Goal: Task Accomplishment & Management: Manage account settings

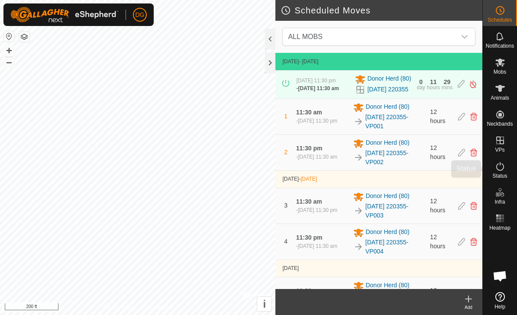
click at [501, 168] on icon at bounding box center [500, 166] width 10 height 10
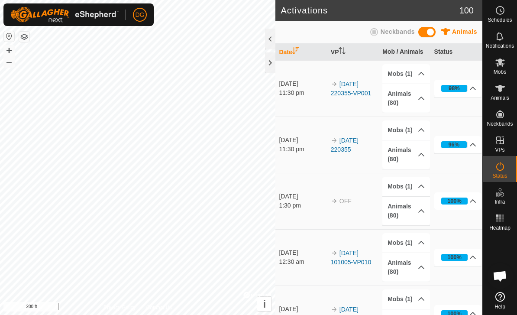
click at [466, 170] on td "96% In Progress Pending 3 Sent 0 Completed Confirmed 77 Overridden 0 Cancelled 0" at bounding box center [457, 144] width 52 height 56
click at [498, 13] on circle at bounding box center [500, 10] width 8 height 8
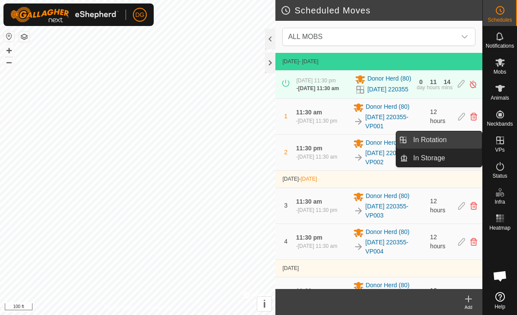
click at [453, 140] on link "In Rotation" at bounding box center [445, 139] width 74 height 17
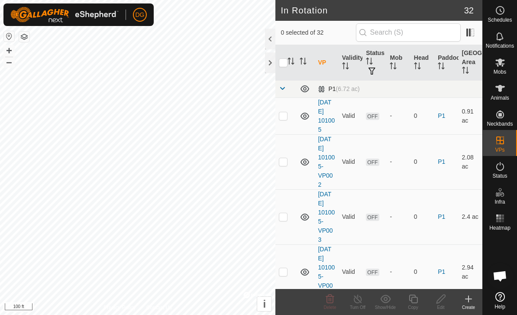
click at [284, 83] on td at bounding box center [285, 88] width 21 height 17
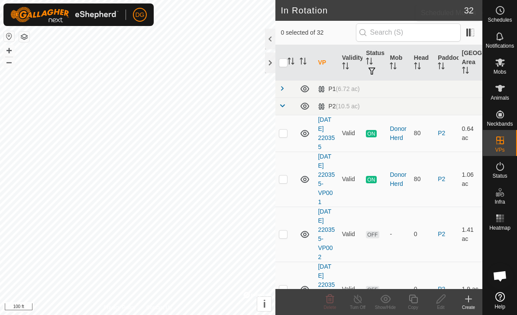
click at [503, 15] on icon at bounding box center [500, 10] width 10 height 10
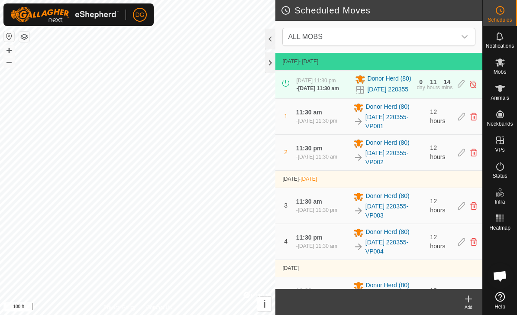
click at [458, 161] on div "2 11:30 pm - [DATE] 11:30 am Donor Herd [PHONE_NUMBER][DATE] 220355-VP002 12 ho…" at bounding box center [379, 153] width 200 height 36
click at [461, 156] on icon at bounding box center [461, 153] width 7 height 8
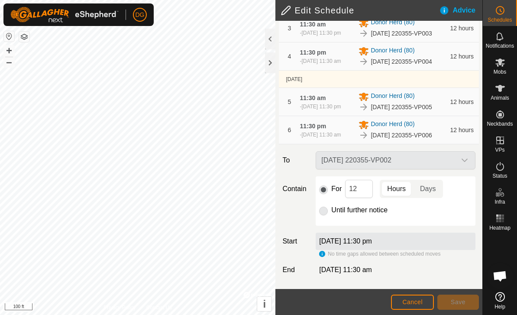
scroll to position [200, 0]
click at [411, 303] on span "Cancel" at bounding box center [412, 301] width 20 height 7
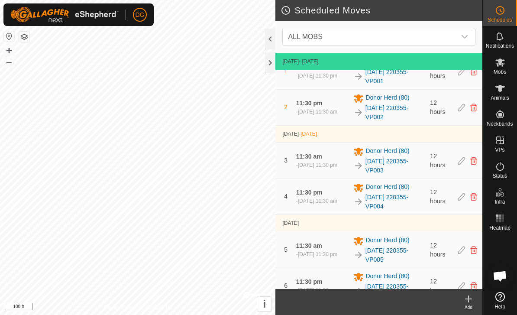
scroll to position [45, 0]
click at [461, 164] on icon at bounding box center [461, 160] width 7 height 8
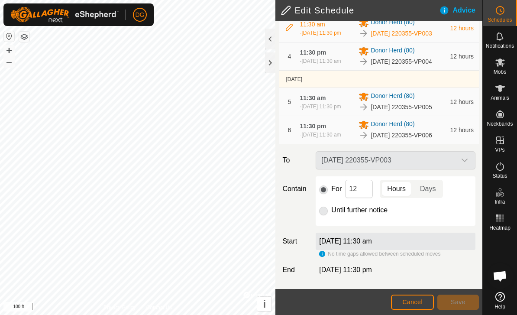
scroll to position [200, 0]
click at [367, 187] on input "12" at bounding box center [359, 189] width 28 height 18
type input "1"
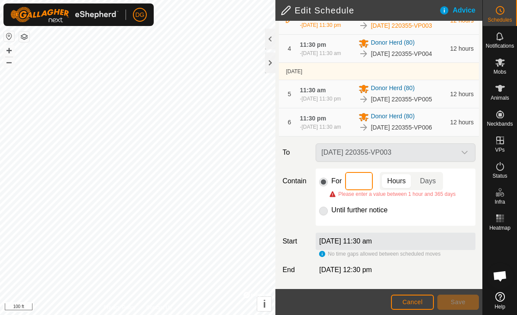
type input "8"
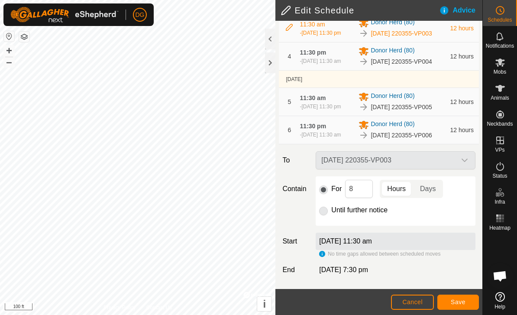
click at [457, 301] on span "Save" at bounding box center [458, 301] width 15 height 7
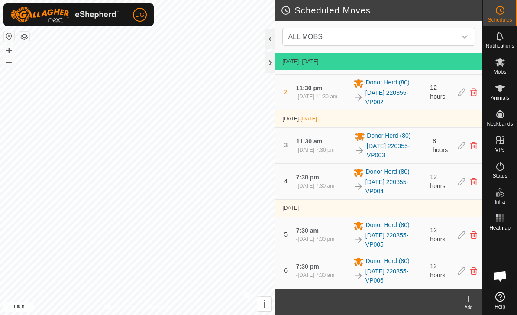
scroll to position [71, 0]
click at [461, 181] on icon at bounding box center [461, 182] width 7 height 8
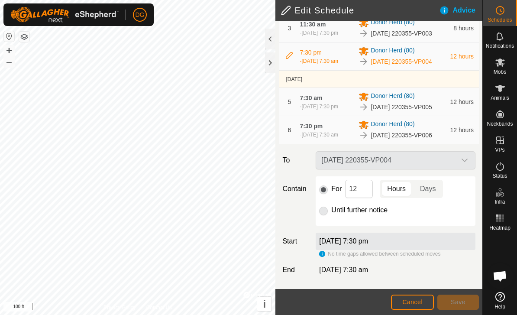
scroll to position [200, 0]
click at [365, 189] on input "12" at bounding box center [359, 189] width 28 height 18
type input "1"
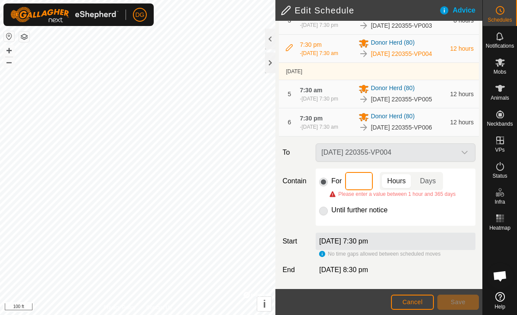
type input "4"
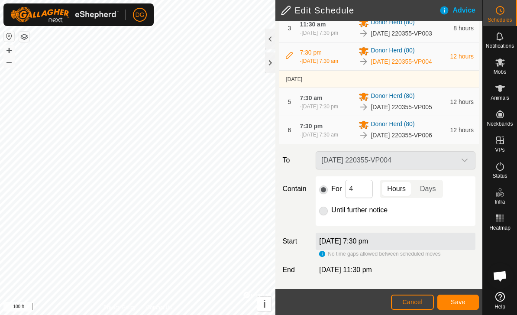
click at [460, 303] on span "Save" at bounding box center [458, 301] width 15 height 7
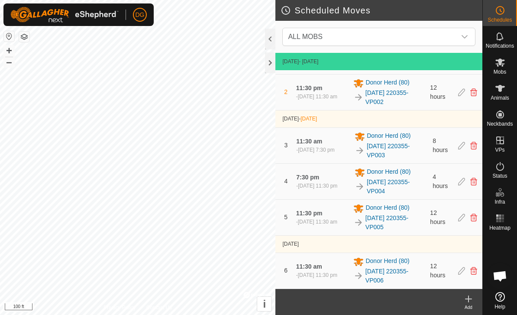
scroll to position [71, 0]
click at [461, 220] on icon at bounding box center [461, 217] width 7 height 8
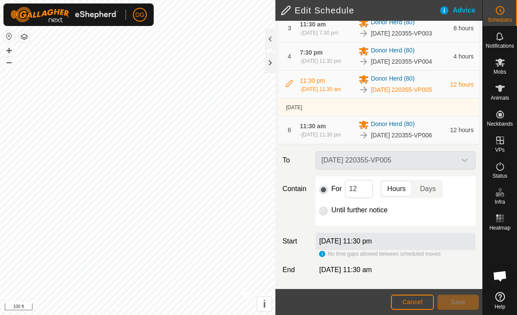
scroll to position [200, 0]
click at [369, 188] on input "12" at bounding box center [359, 189] width 28 height 18
type input "1"
type input "24"
click at [459, 301] on span "Save" at bounding box center [458, 301] width 15 height 7
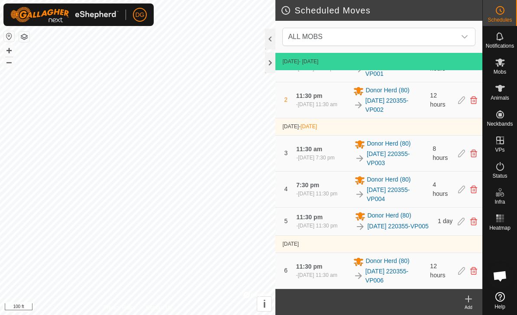
scroll to position [71, 0]
click at [422, 1] on header "Scheduled Moves" at bounding box center [378, 10] width 207 height 21
